Goal: Communication & Community: Answer question/provide support

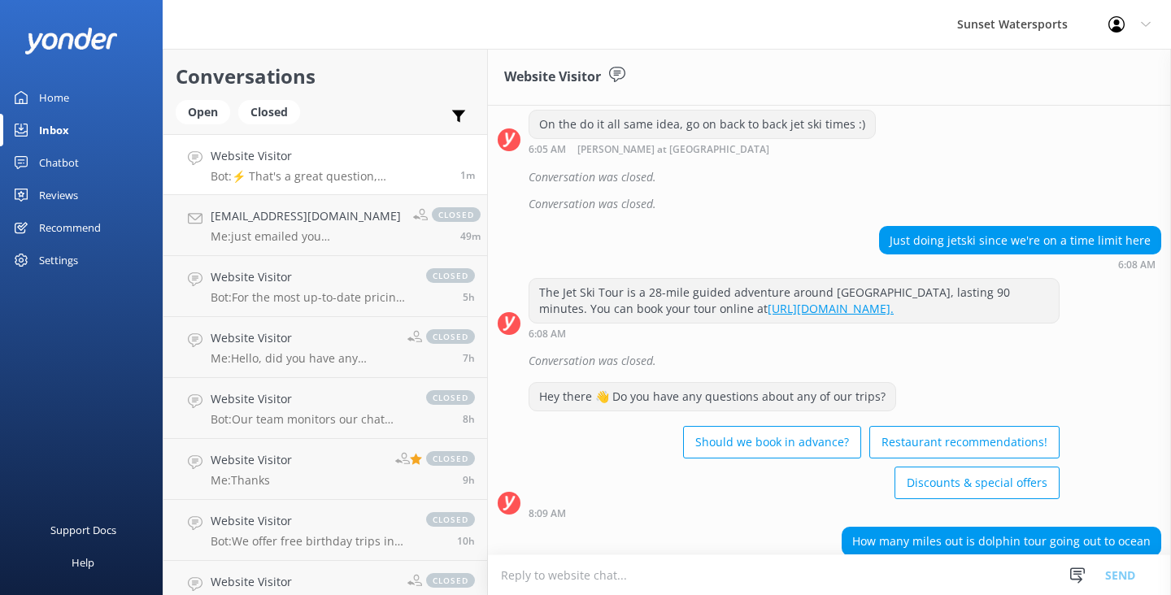
scroll to position [1377, 0]
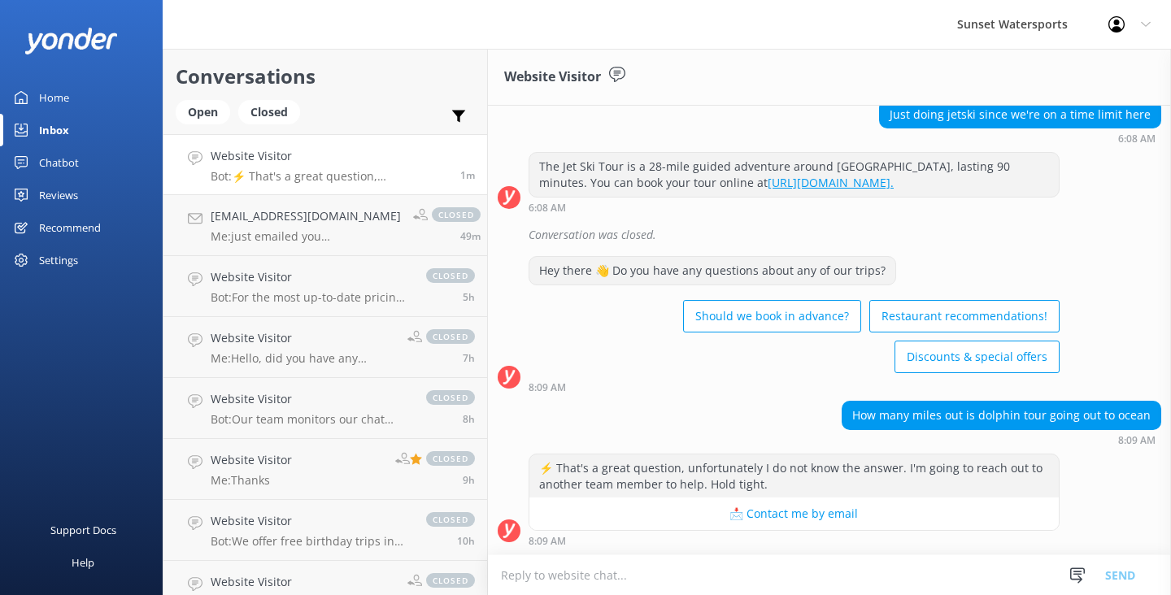
click at [547, 572] on textarea at bounding box center [829, 575] width 683 height 40
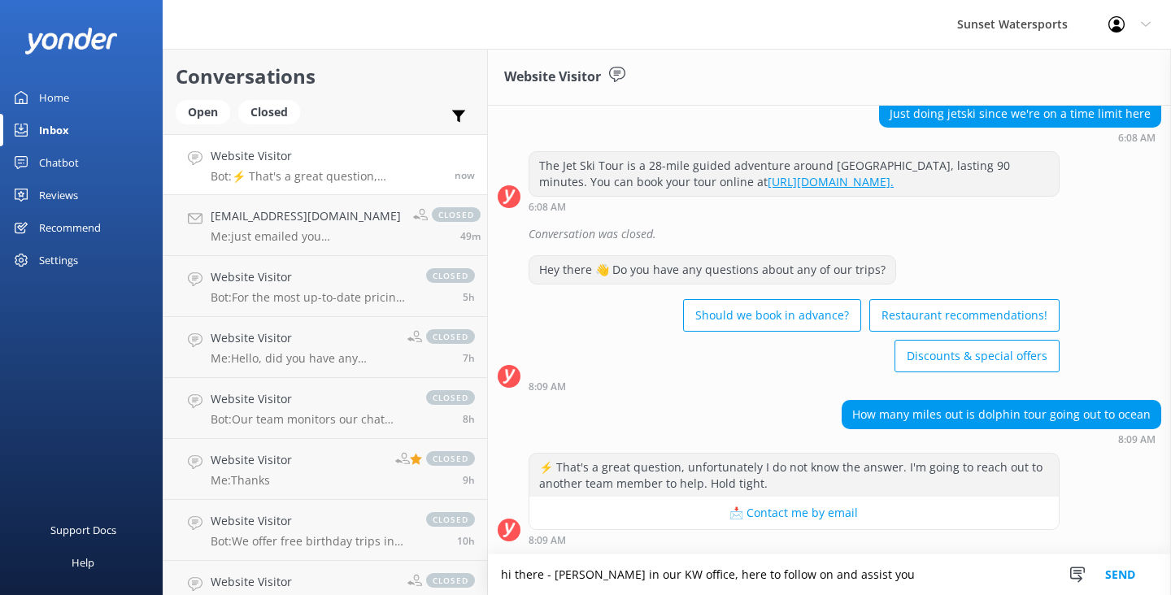
click at [771, 578] on textarea "hi there - [PERSON_NAME] in our KW office, here to follow on and assist you" at bounding box center [829, 575] width 683 height 41
drag, startPoint x: 927, startPoint y: 576, endPoint x: 869, endPoint y: 575, distance: 57.7
click at [869, 576] on textarea "hi there - [PERSON_NAME] in our KW office, here to follow on from our boatand a…" at bounding box center [829, 575] width 683 height 41
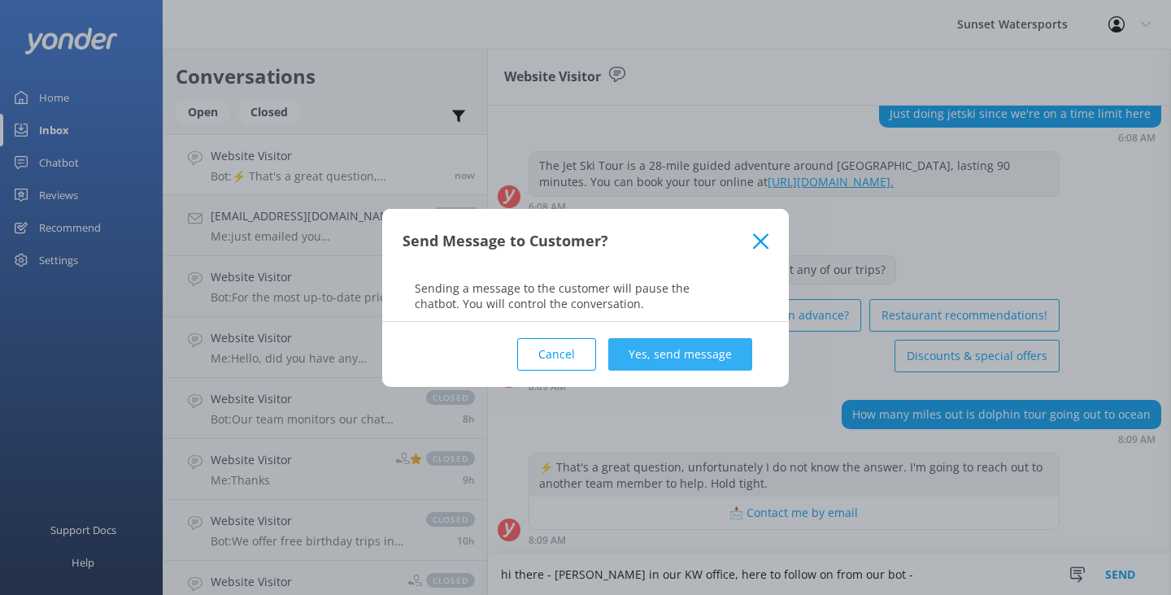
type textarea "hi there - [PERSON_NAME] in our KW office, here to follow on from our bot -"
click at [714, 364] on button "Yes, send message" at bounding box center [680, 354] width 144 height 33
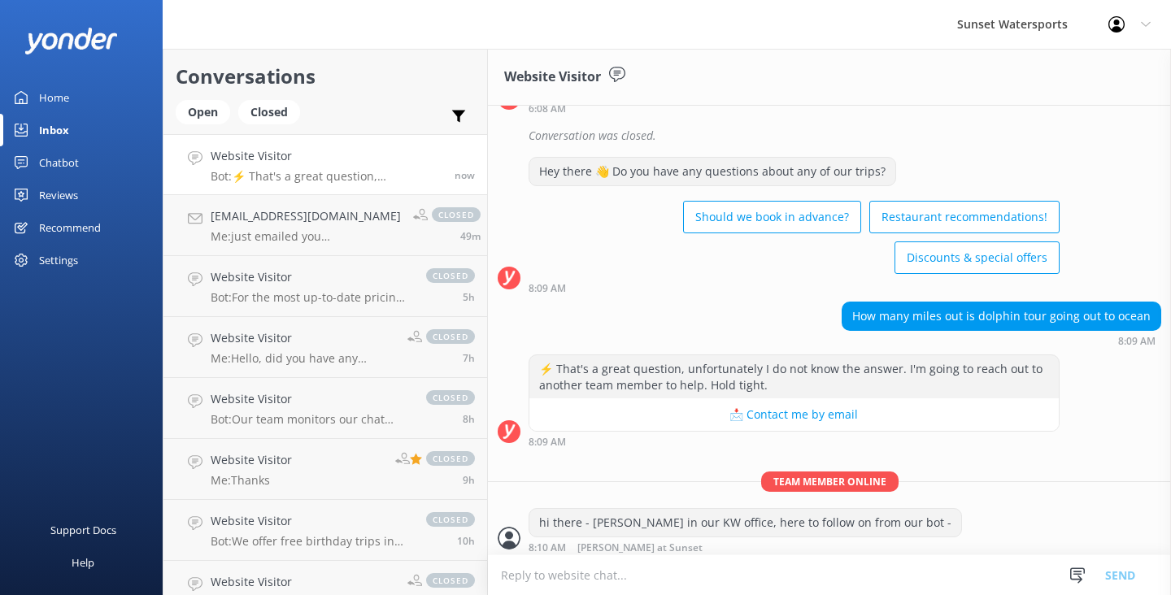
scroll to position [1483, 0]
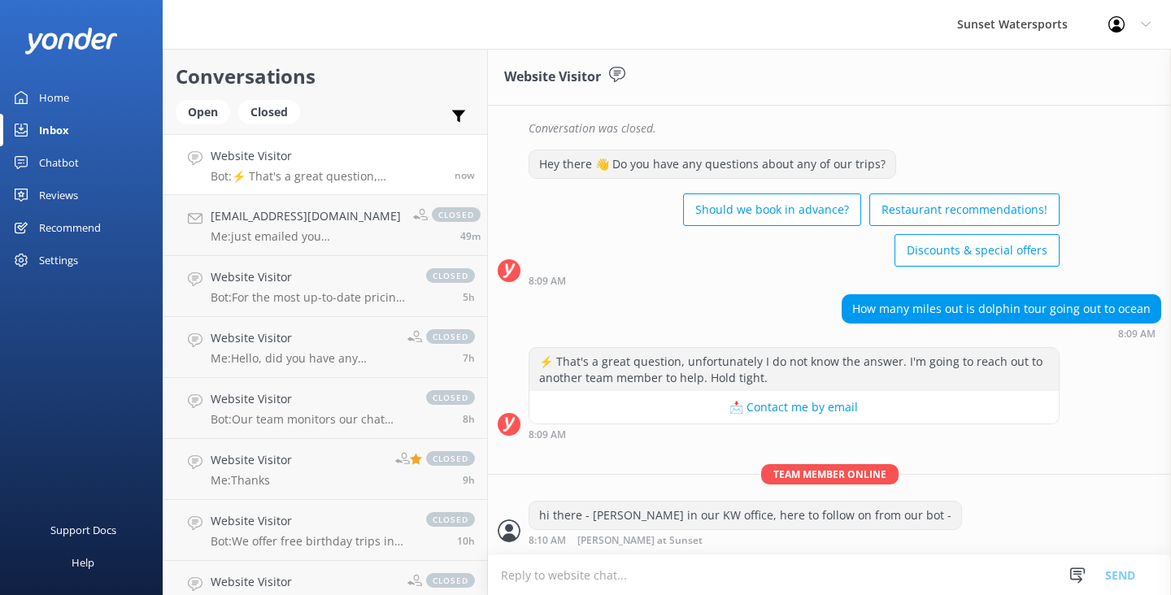
click at [544, 577] on textarea at bounding box center [829, 575] width 683 height 40
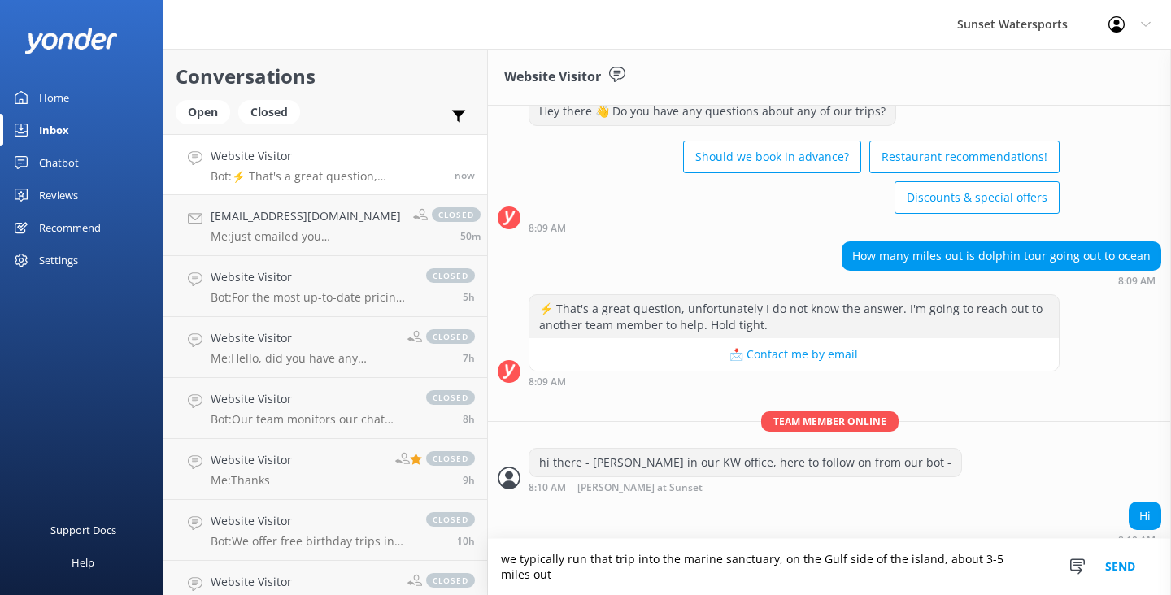
scroll to position [1552, 0]
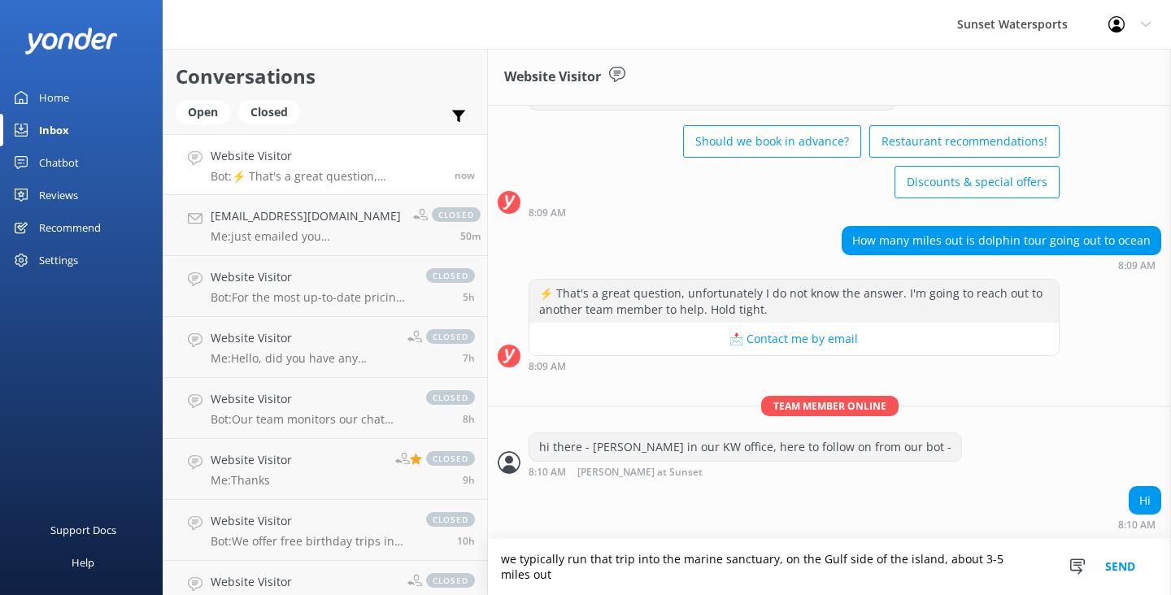
type textarea "we typically run that trip into the marine sanctuary, on the Gulf side of the i…"
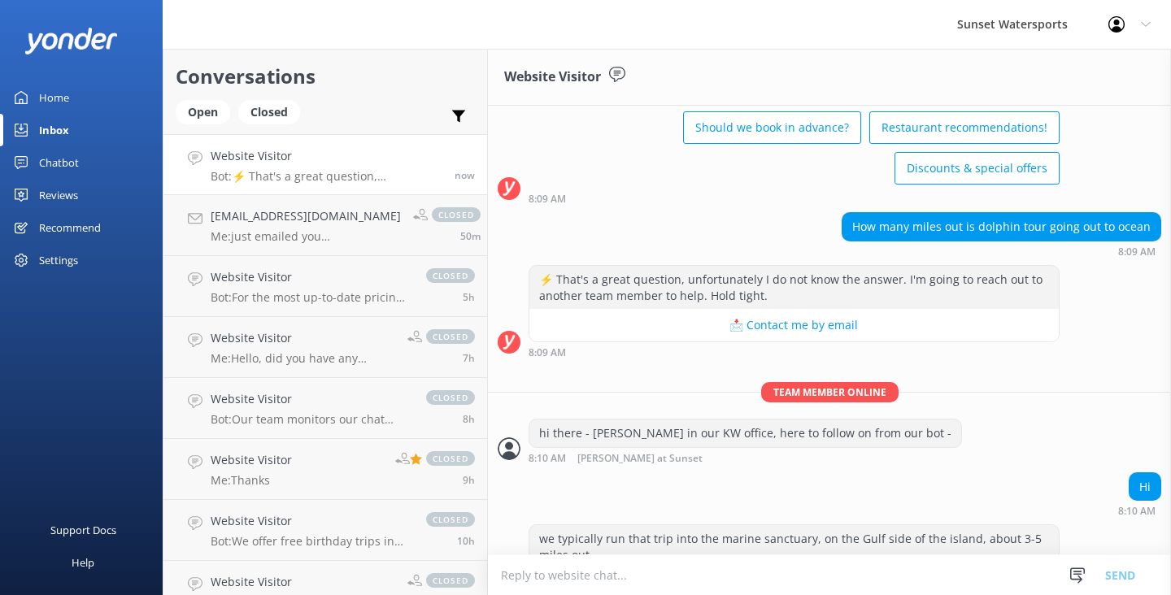
scroll to position [1605, 0]
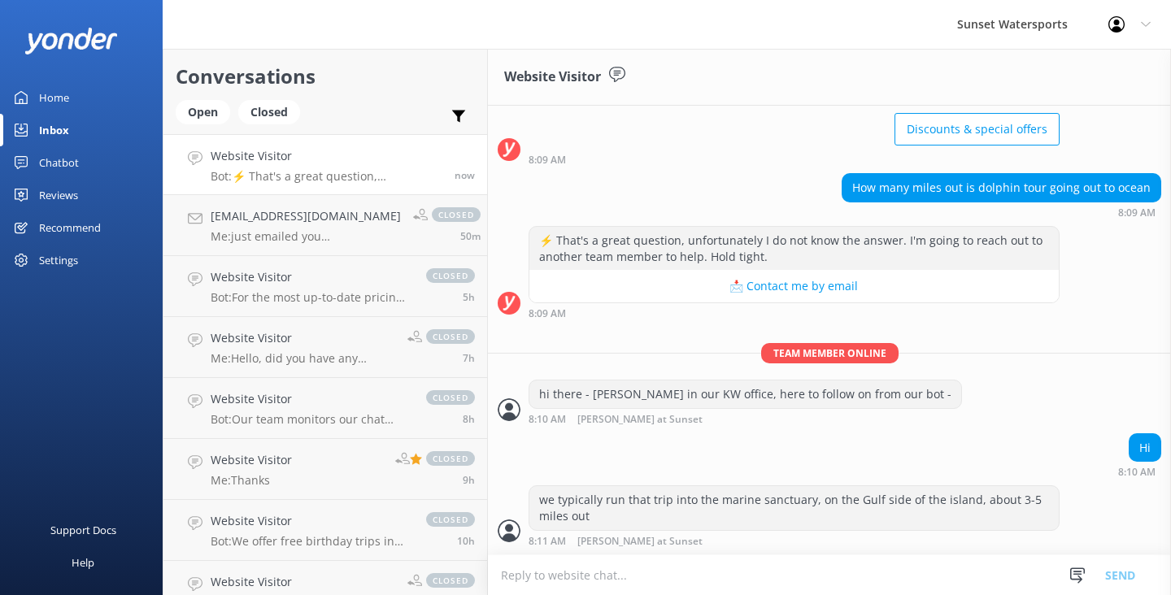
click at [531, 580] on textarea at bounding box center [829, 575] width 683 height 40
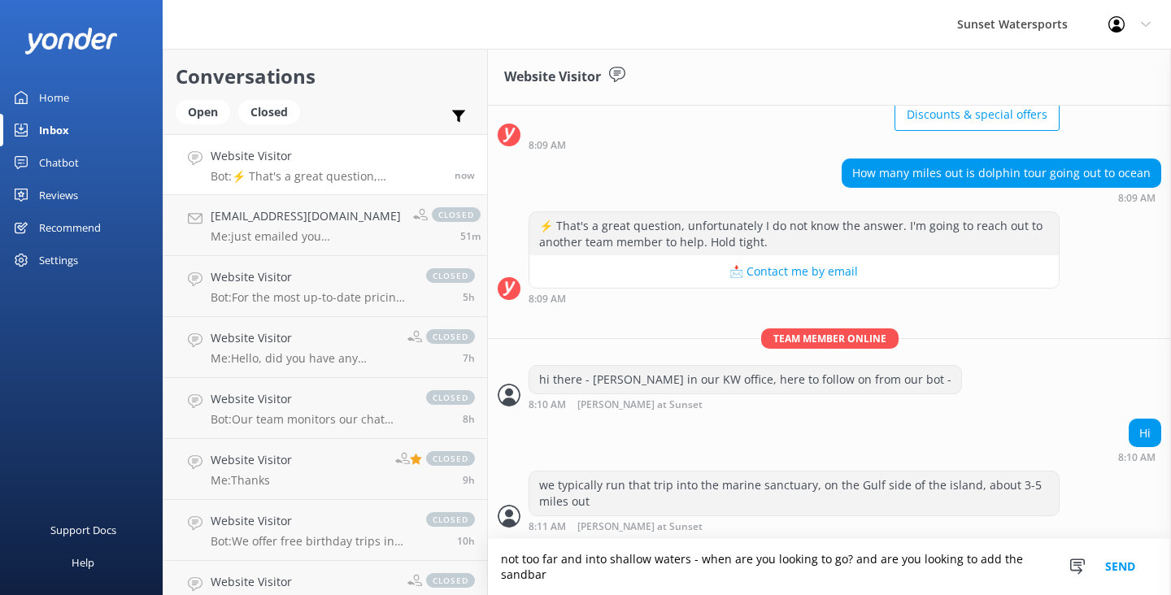
scroll to position [1621, 0]
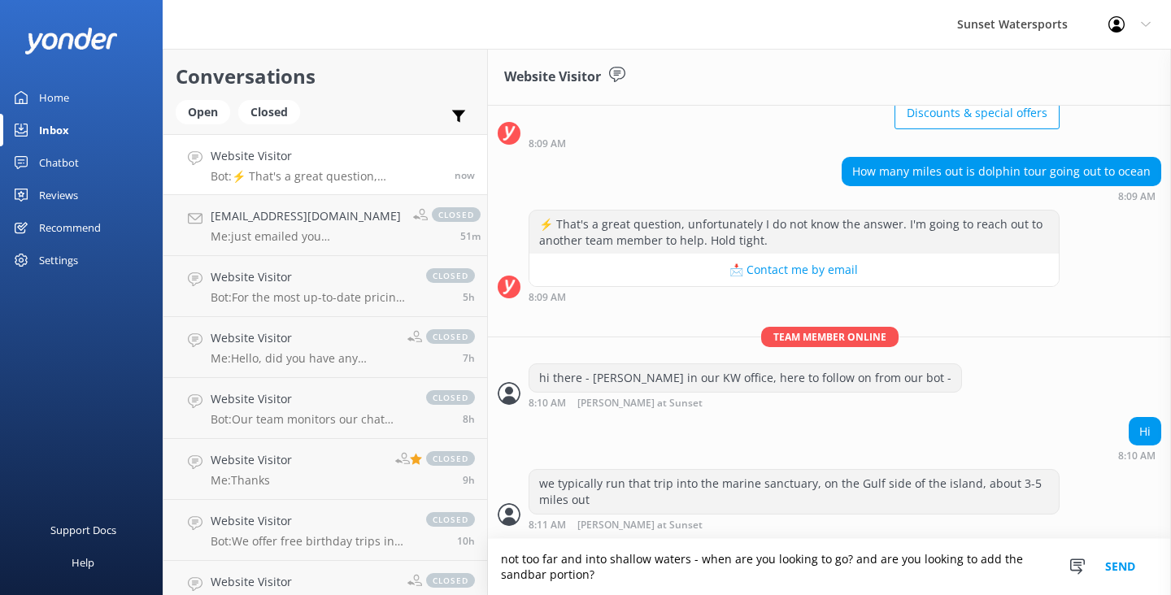
type textarea "not too far and into shallow waters - when are you looking to go? and are you l…"
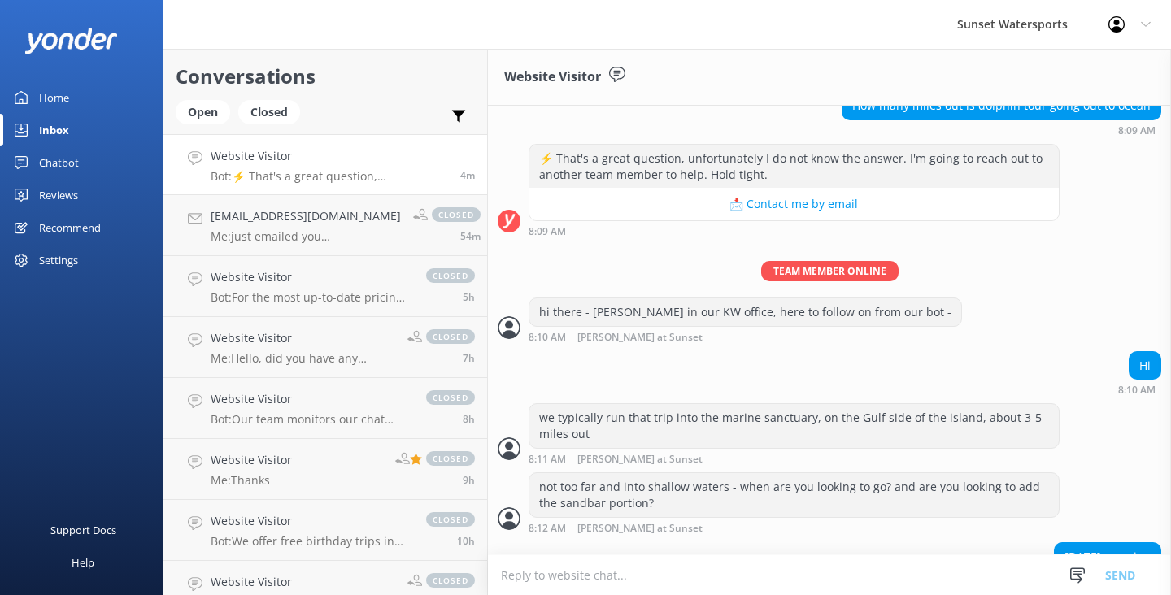
scroll to position [1759, 0]
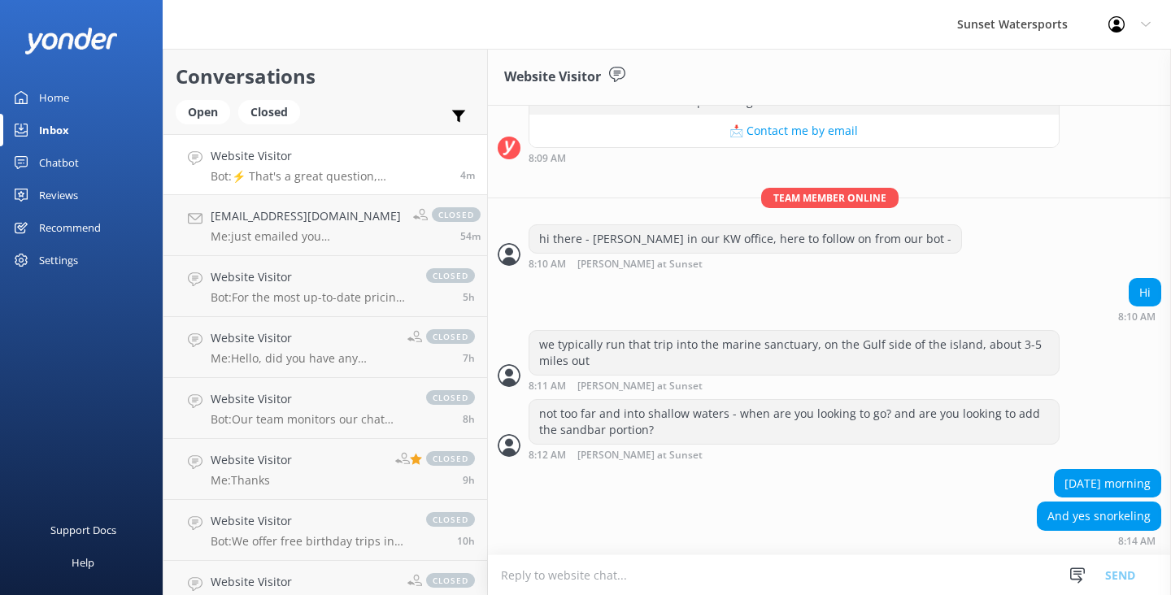
click at [519, 576] on textarea at bounding box center [829, 575] width 683 height 40
type textarea "ok - how many in your group?"
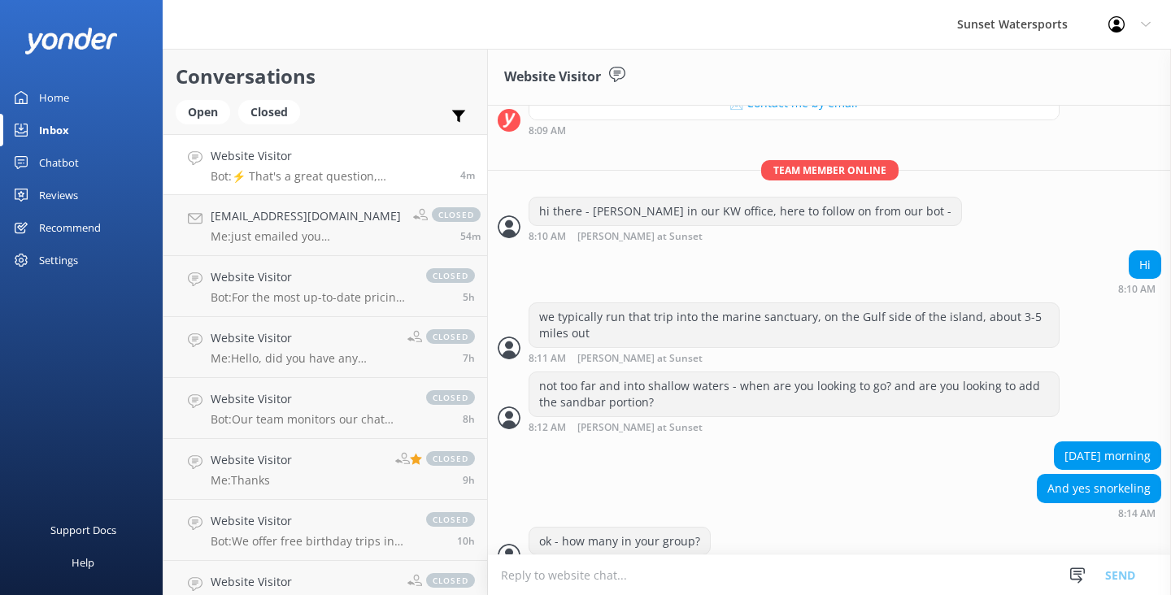
scroll to position [1812, 0]
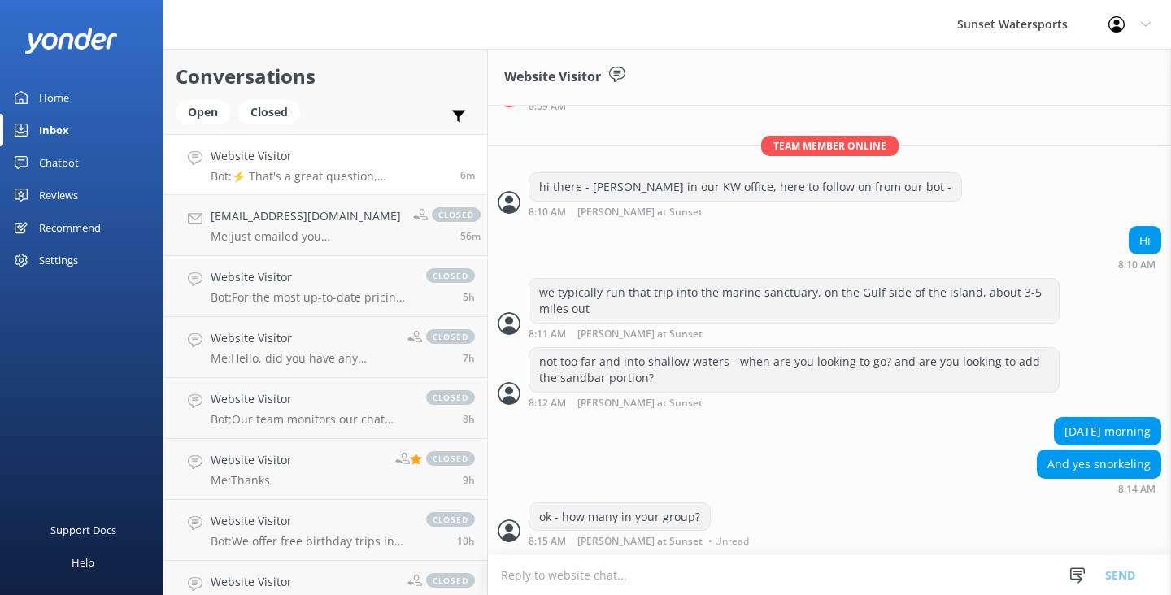
click at [522, 558] on textarea at bounding box center [829, 575] width 683 height 40
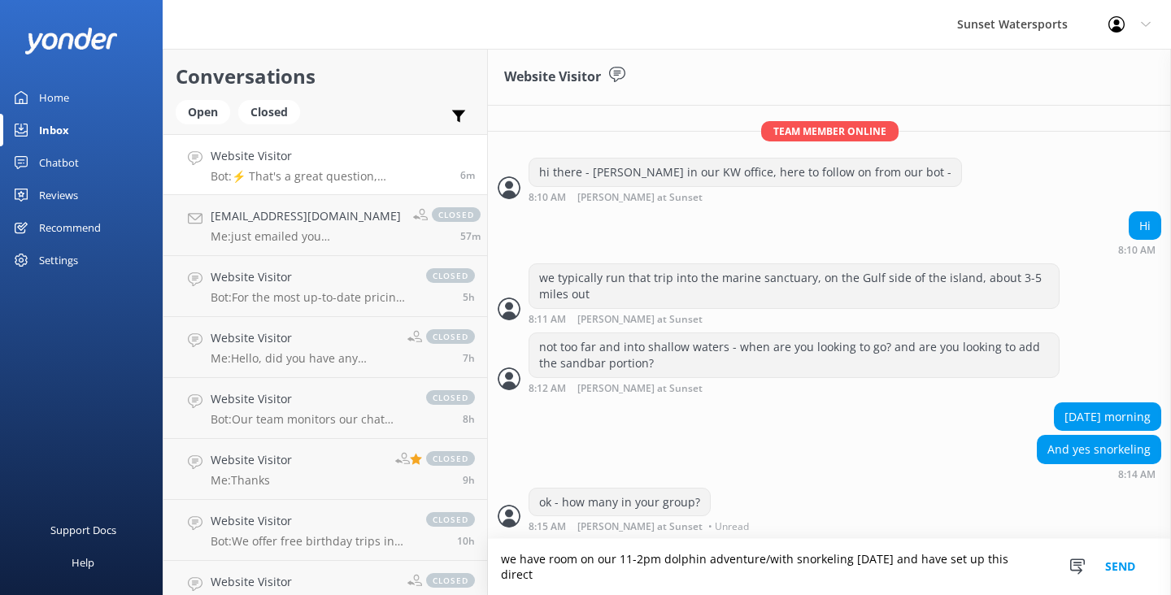
scroll to position [1828, 0]
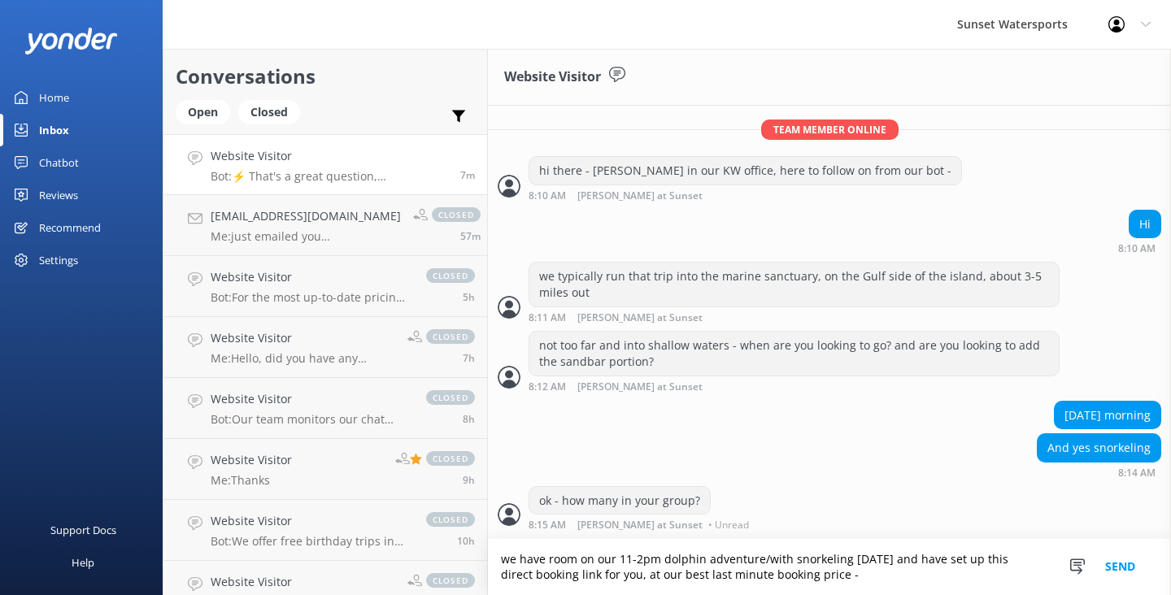
paste textarea "[URL][DOMAIN_NAME]"
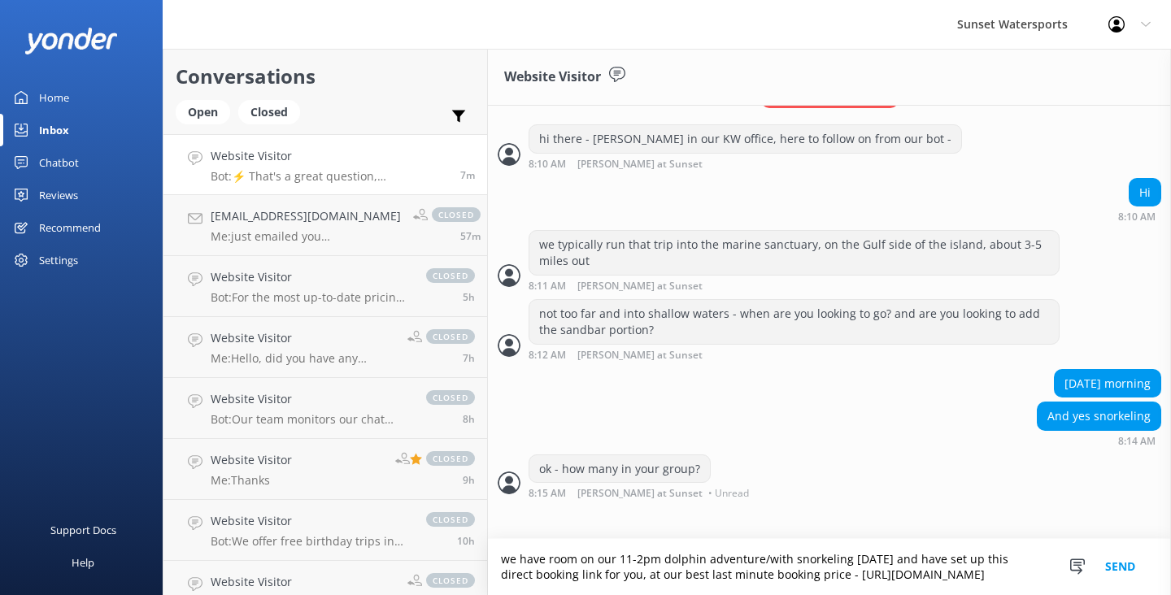
scroll to position [1860, 0]
type textarea "we have room on our 11-2pm dolphin adventure/with snorkeling [DATE] and have se…"
click at [1119, 547] on button "Send" at bounding box center [1120, 567] width 61 height 56
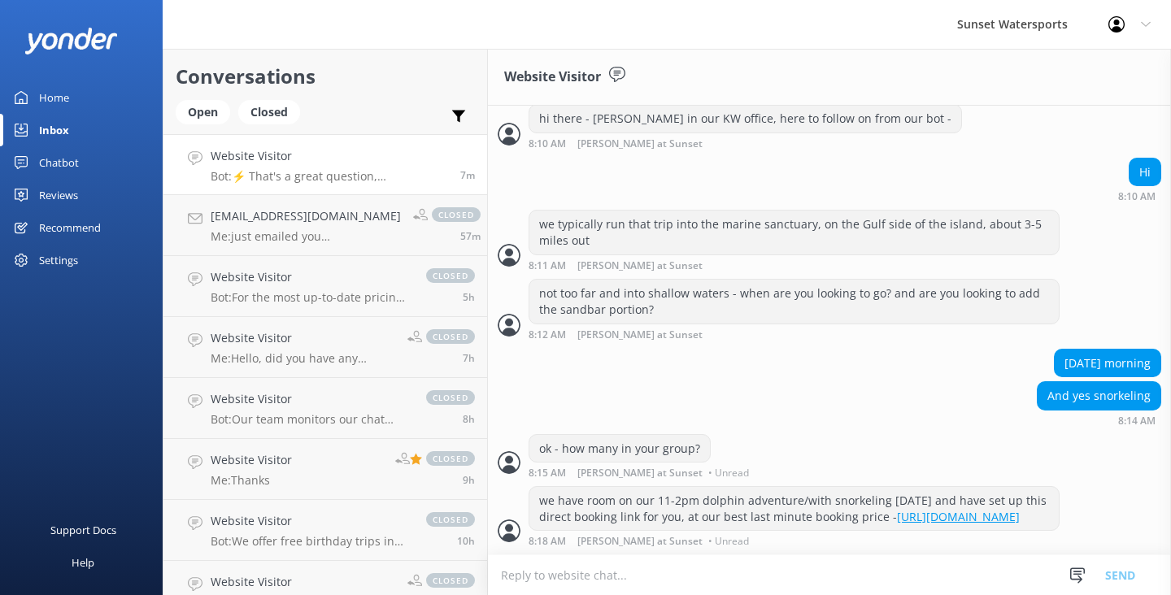
scroll to position [1928, 0]
click at [603, 560] on textarea at bounding box center [829, 575] width 683 height 40
type textarea "for 2 people -"
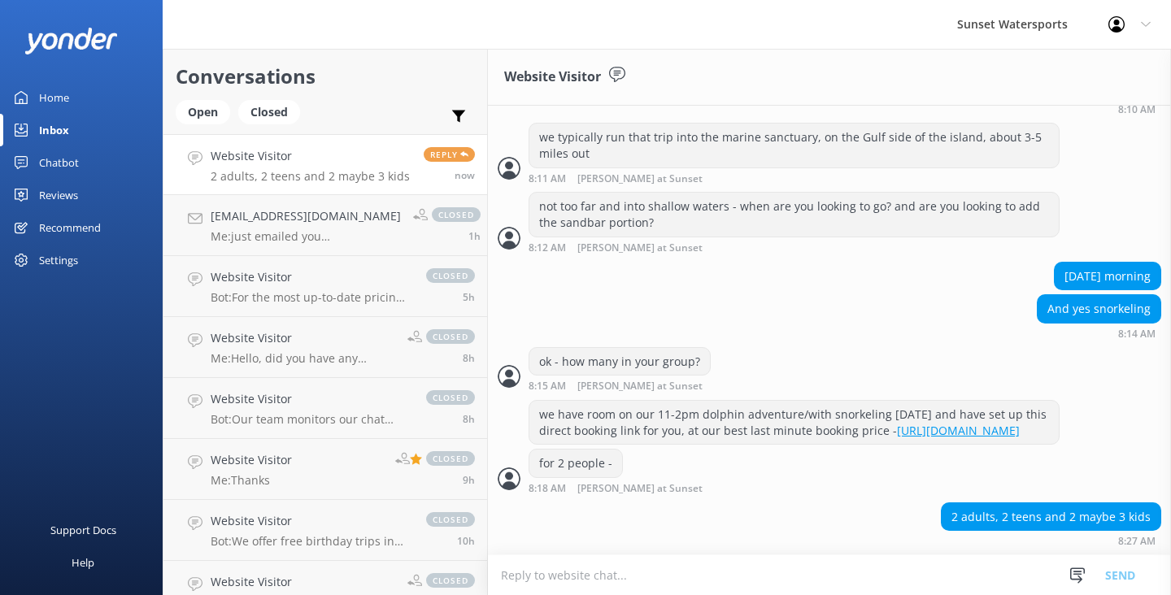
scroll to position [2015, 0]
click at [523, 584] on textarea at bounding box center [829, 575] width 683 height 40
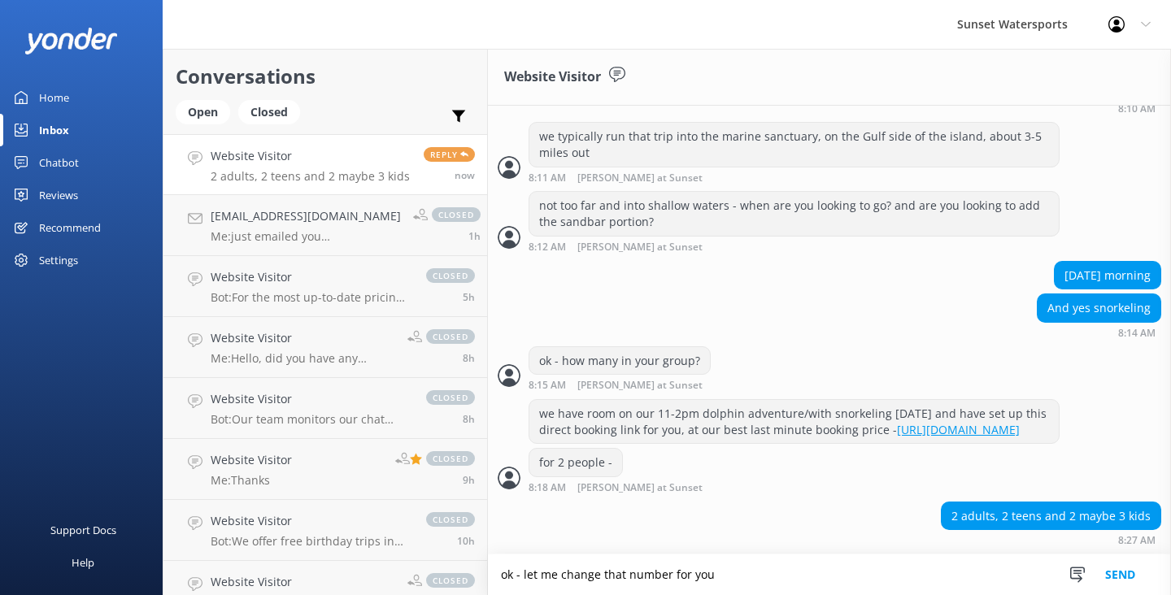
type textarea "ok - let me change that number for you"
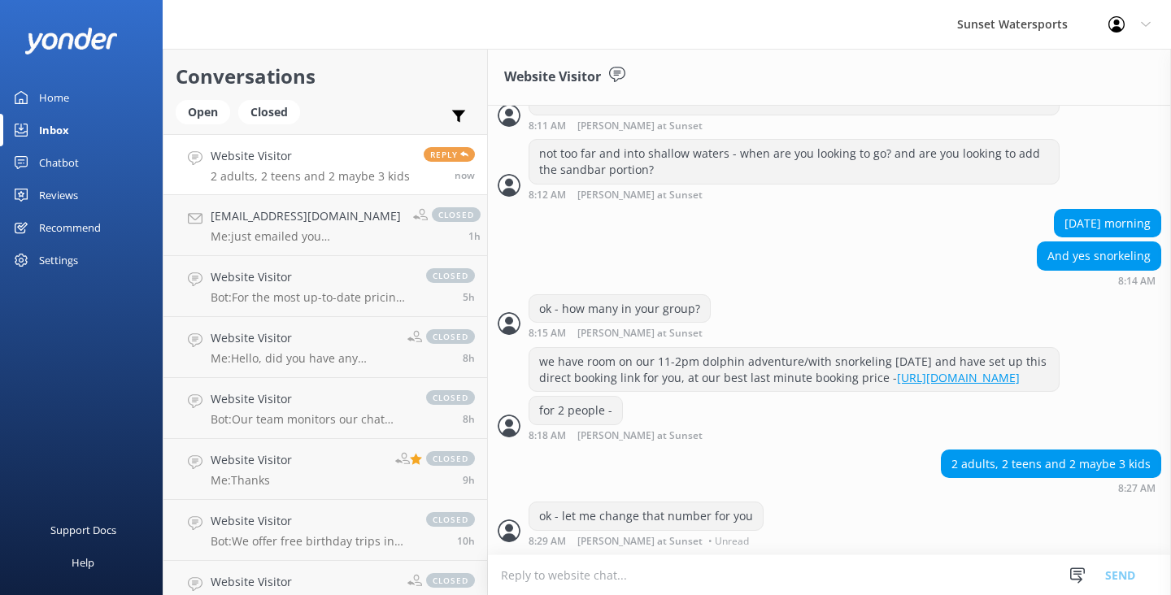
scroll to position [2067, 0]
click at [531, 564] on textarea at bounding box center [829, 575] width 683 height 40
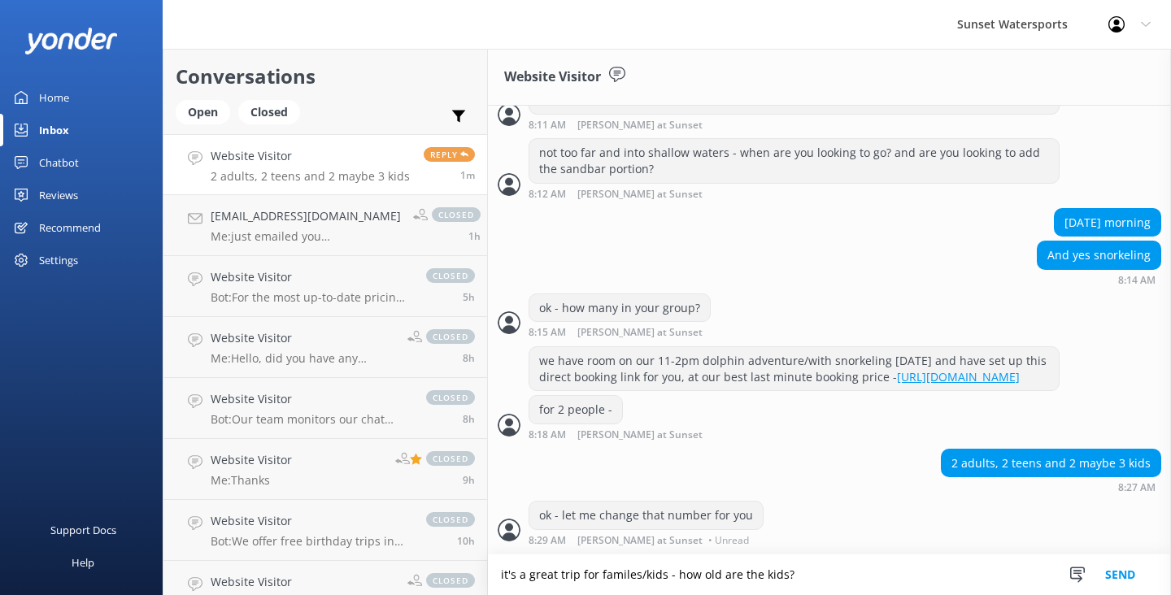
type textarea "it's a great trip for familes/kids - how old are the kids?"
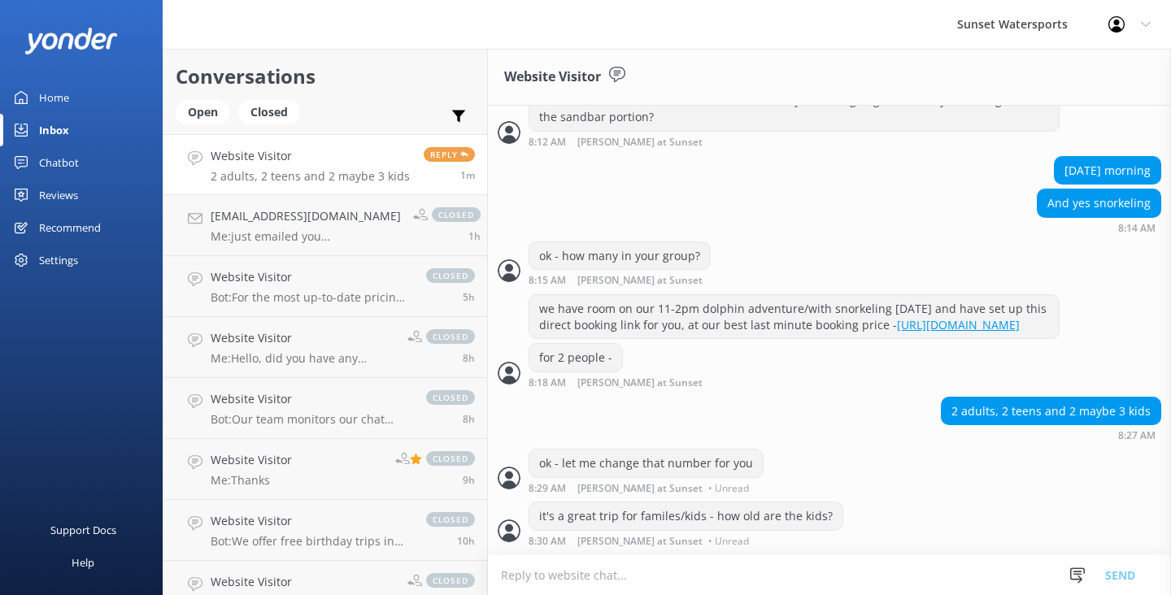
scroll to position [2120, 0]
click at [542, 568] on textarea at bounding box center [829, 575] width 683 height 40
